Goal: Information Seeking & Learning: Learn about a topic

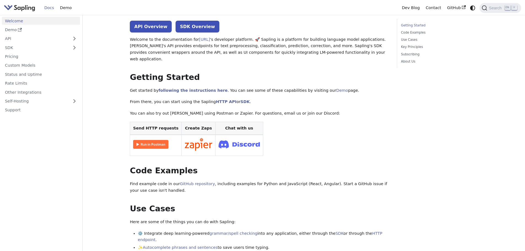
scroll to position [29, 0]
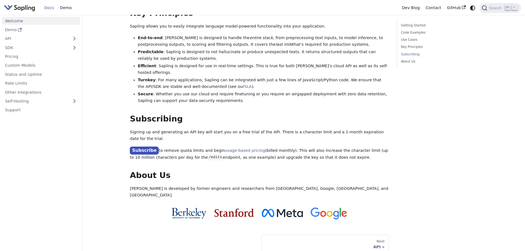
scroll to position [386, 0]
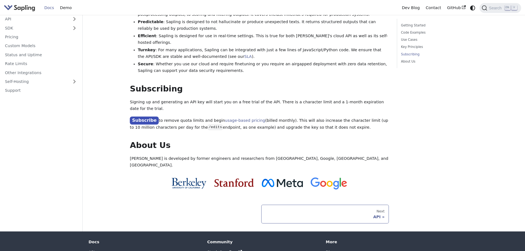
click at [360, 215] on div "API" at bounding box center [325, 217] width 119 height 5
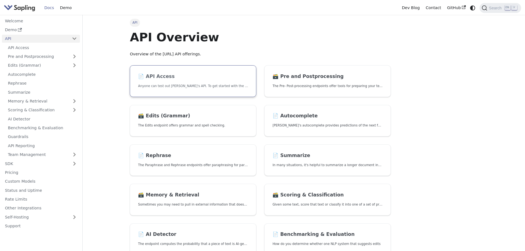
click at [188, 92] on link "📄️ API Access Anyone can test out [PERSON_NAME]'s API. To get started with the …" at bounding box center [193, 81] width 127 height 32
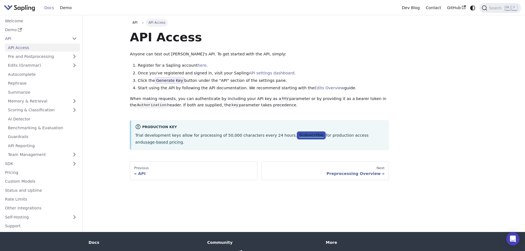
click at [297, 138] on link "Subscribe" at bounding box center [311, 136] width 29 height 8
click at [40, 57] on link "Pre and Postprocessing" at bounding box center [42, 57] width 75 height 8
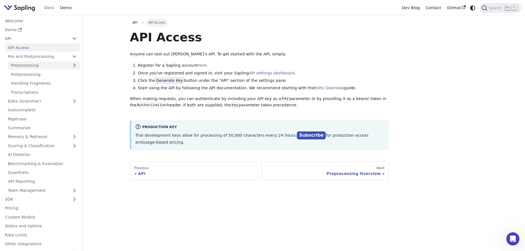
click at [44, 65] on link "Preprocessing" at bounding box center [44, 66] width 72 height 8
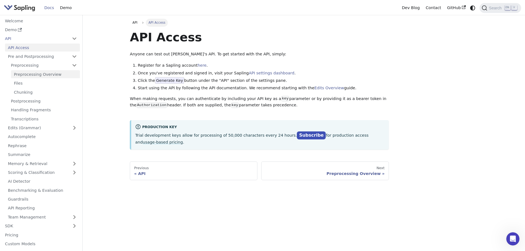
click at [47, 74] on link "Preprocessing Overview" at bounding box center [45, 74] width 69 height 8
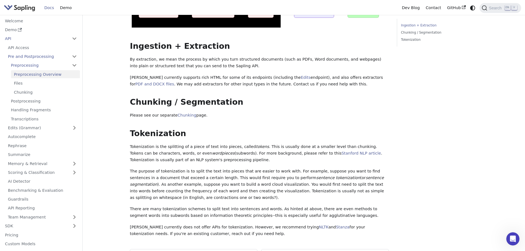
scroll to position [144, 0]
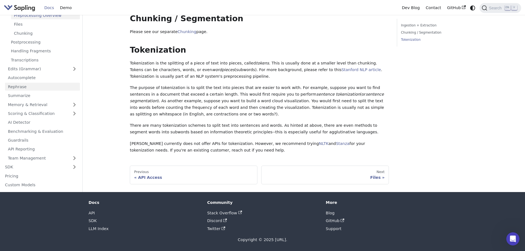
click at [24, 89] on link "Rephrase" at bounding box center [42, 87] width 75 height 8
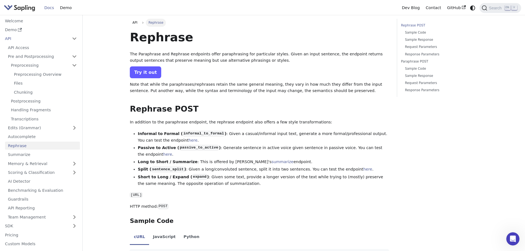
click at [145, 71] on link "Try it out" at bounding box center [145, 72] width 31 height 12
